Goal: Complete application form

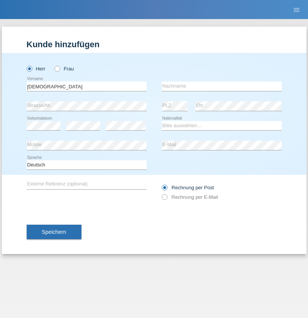
type input "[DEMOGRAPHIC_DATA]"
click at [221, 86] on input "text" at bounding box center [222, 86] width 120 height 10
type input "[PERSON_NAME]"
select select "PT"
select select "C"
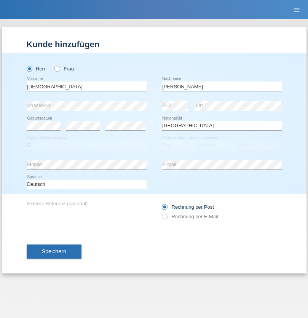
select select "18"
select select "03"
select select "2008"
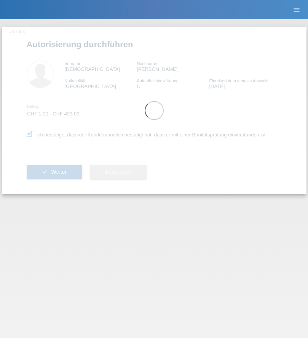
select select "1"
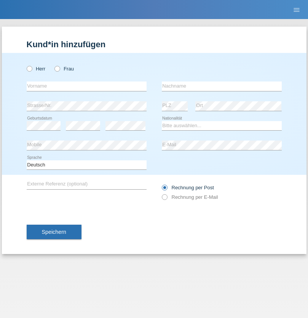
radio input "true"
click at [86, 86] on input "text" at bounding box center [87, 86] width 120 height 10
type input "Dikbaş"
click at [221, 86] on input "text" at bounding box center [222, 86] width 120 height 10
type input "Nuray"
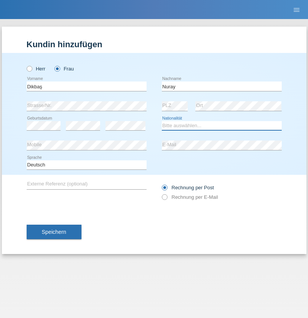
select select "TR"
select select "C"
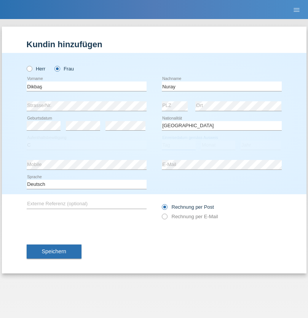
select select "09"
select select "11"
select select "1994"
